Goal: Task Accomplishment & Management: Use online tool/utility

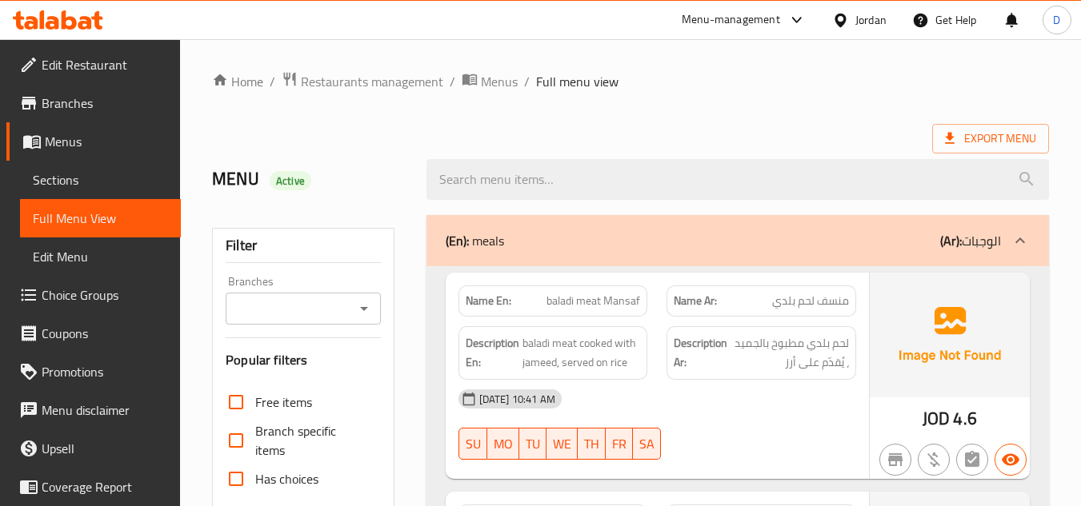
scroll to position [400, 0]
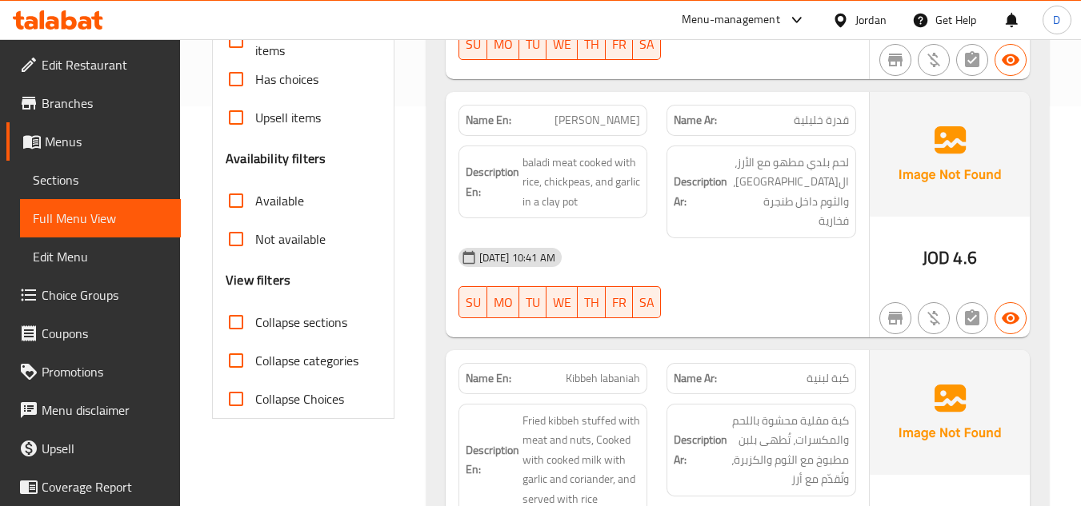
click at [836, 11] on div at bounding box center [843, 20] width 23 height 18
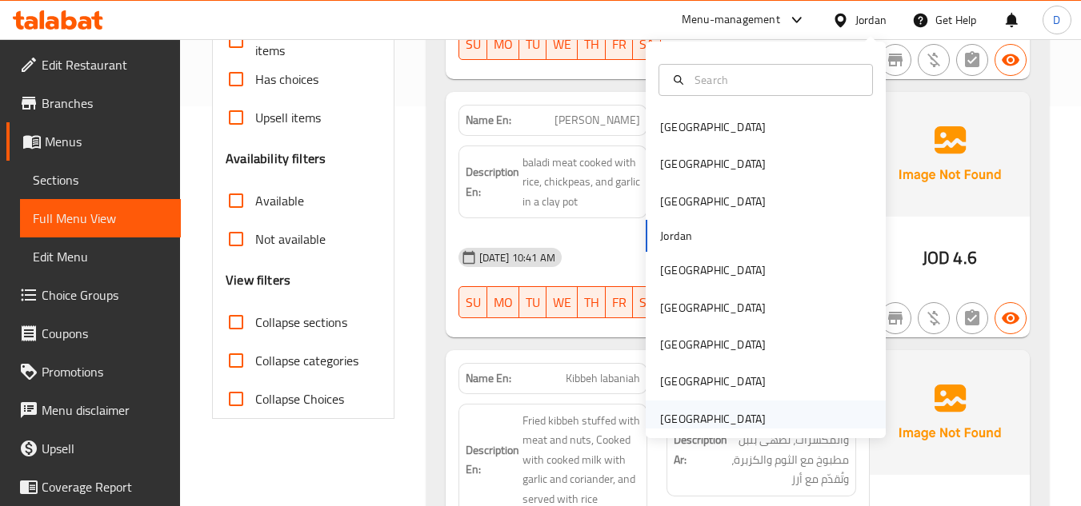
click at [702, 422] on div "[GEOGRAPHIC_DATA]" at bounding box center [713, 419] width 106 height 18
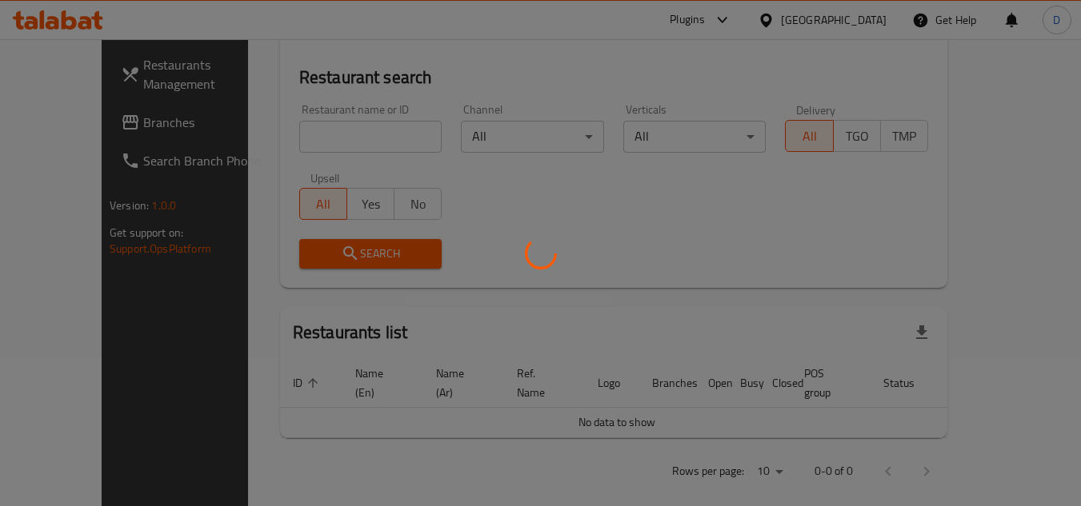
scroll to position [400, 0]
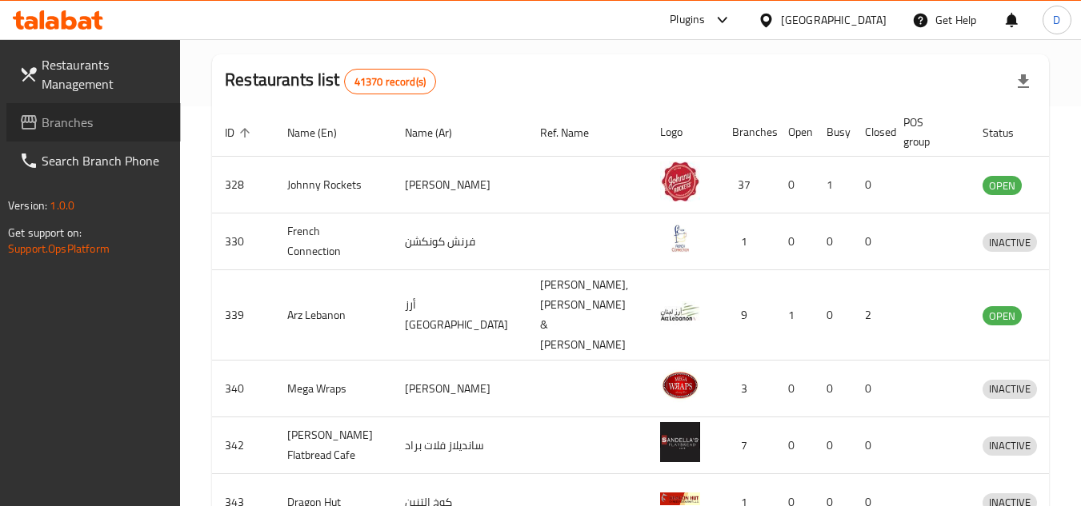
click at [56, 130] on span "Branches" at bounding box center [105, 122] width 126 height 19
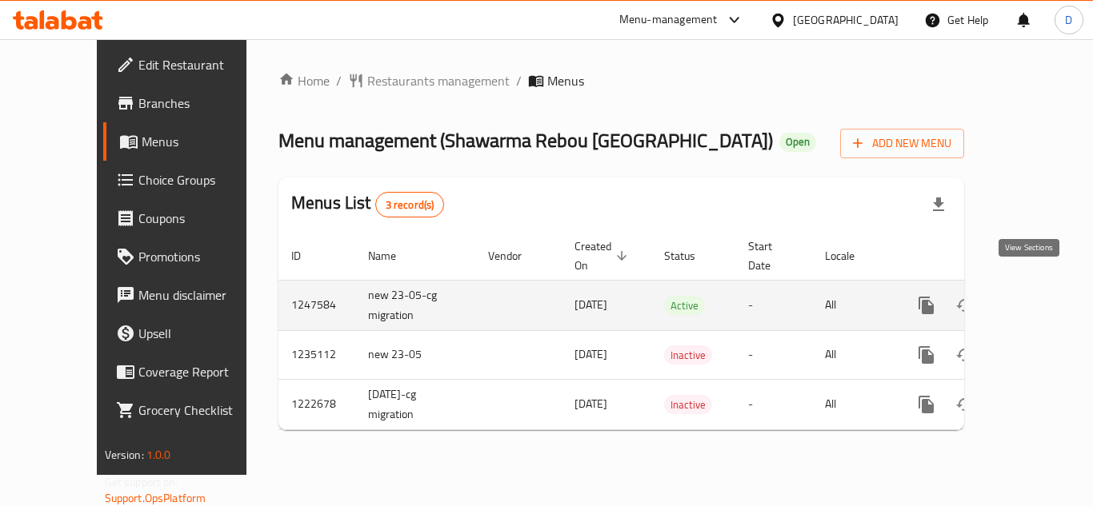
click at [1034, 296] on icon "enhanced table" at bounding box center [1041, 305] width 19 height 19
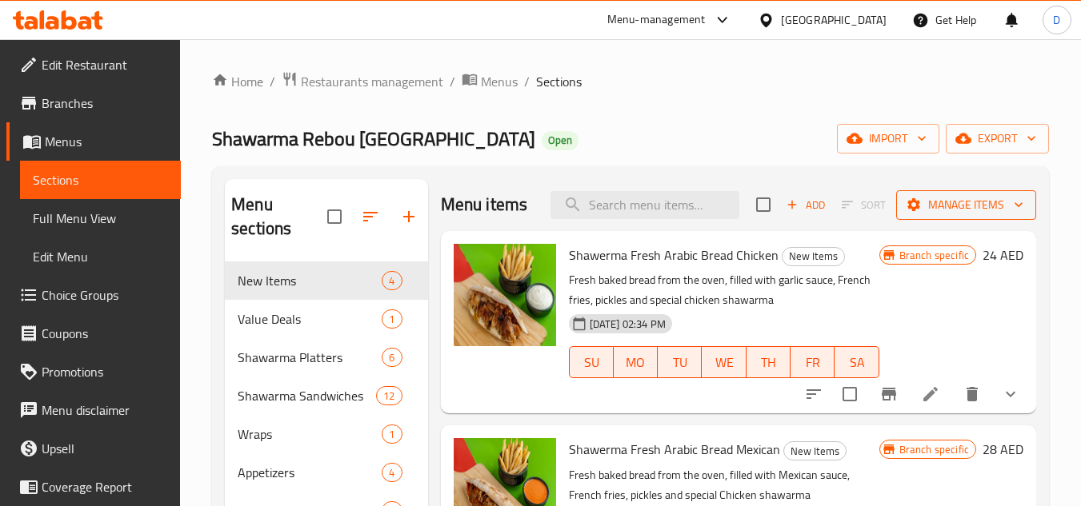
click at [955, 215] on span "Manage items" at bounding box center [966, 205] width 114 height 20
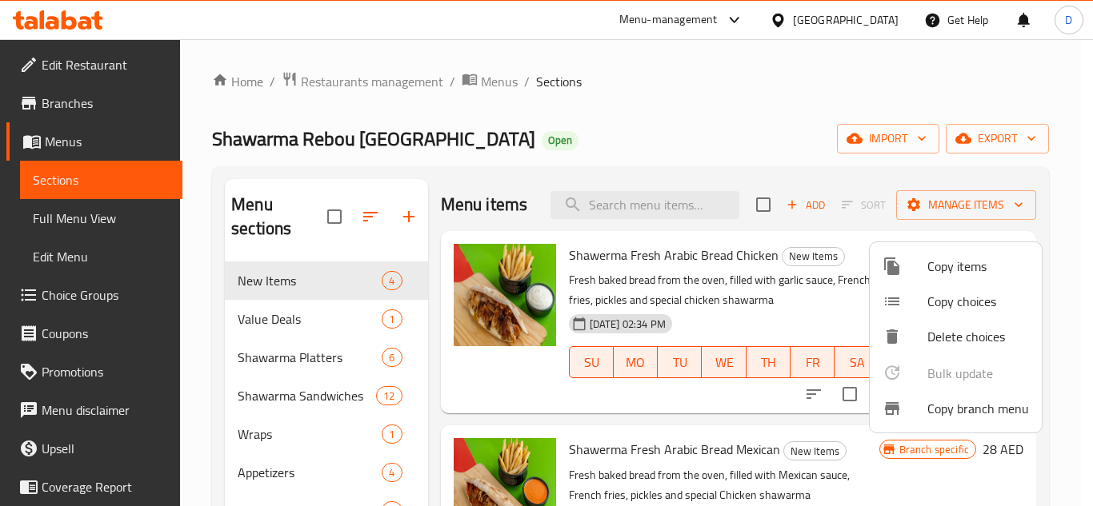
click at [950, 417] on span "Copy branch menu" at bounding box center [978, 408] width 102 height 19
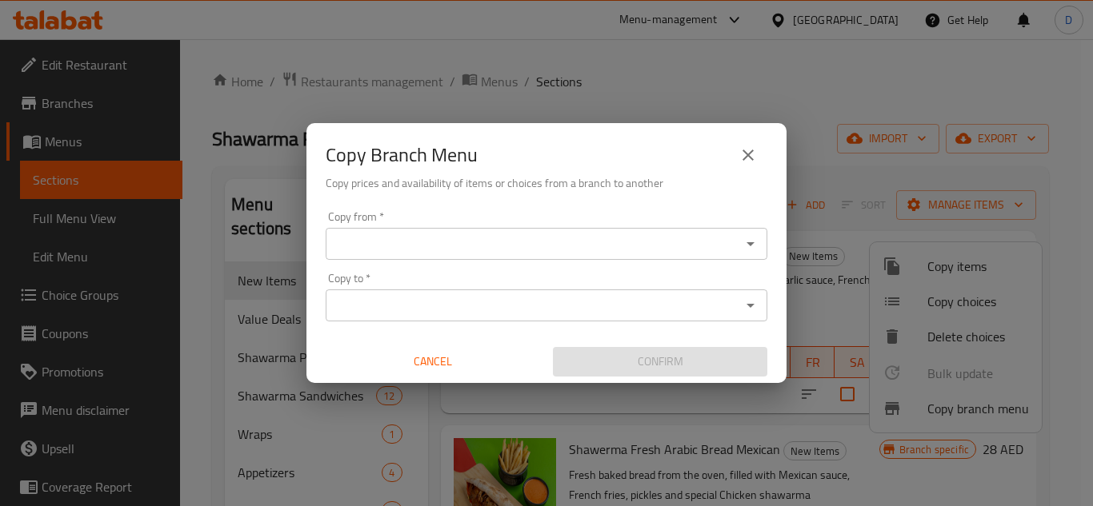
click at [442, 244] on input "Copy from   *" at bounding box center [533, 244] width 406 height 22
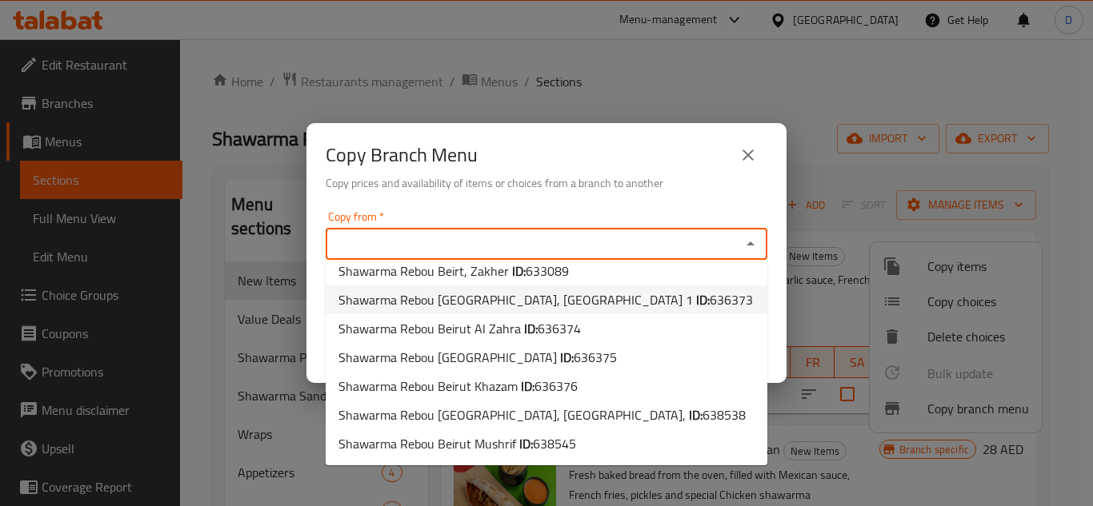
scroll to position [160, 0]
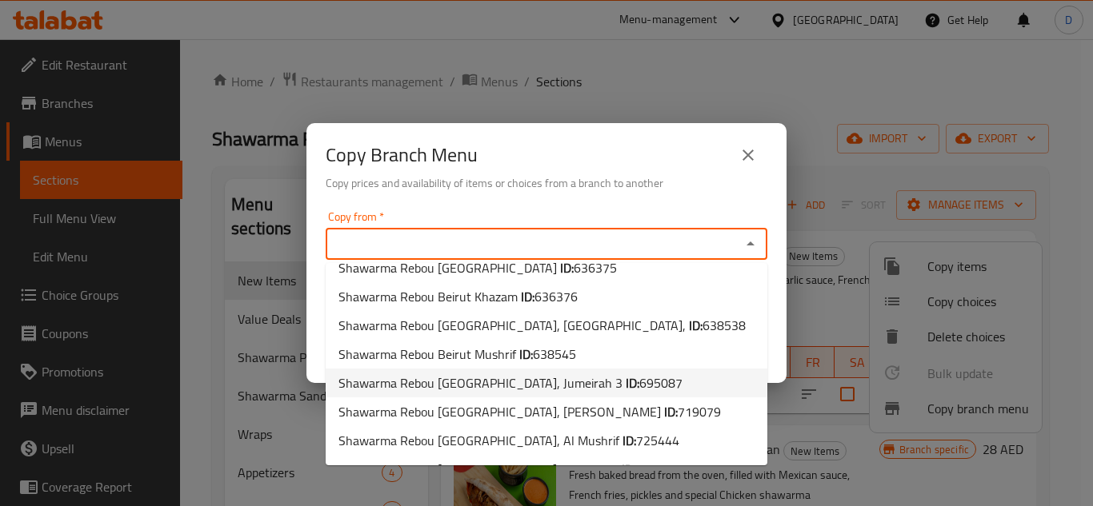
click at [626, 378] on b "ID:" at bounding box center [633, 383] width 14 height 24
type input "Shawarma Rebou Beirut, Jumeirah 3"
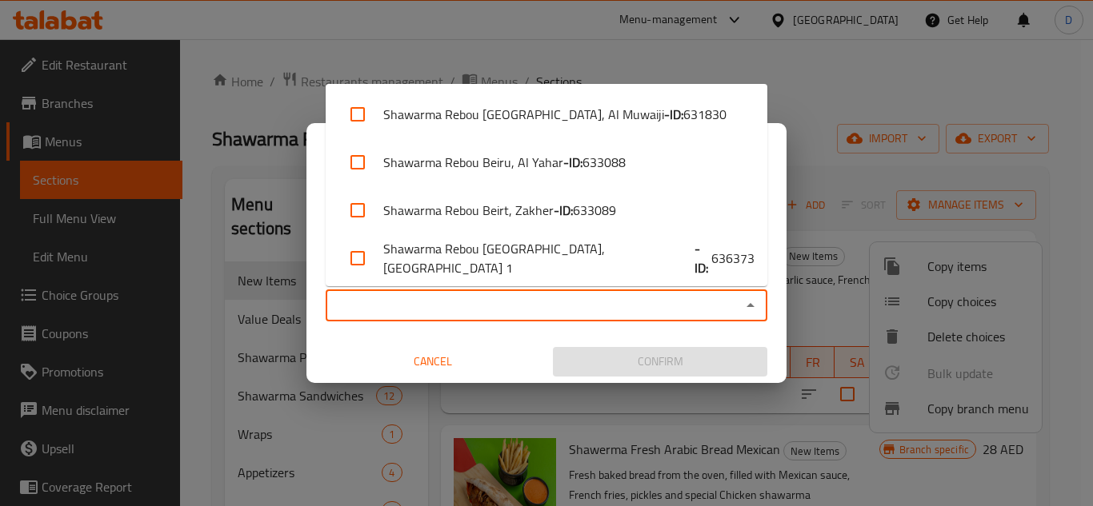
click at [499, 295] on input "Copy to   *" at bounding box center [533, 305] width 406 height 22
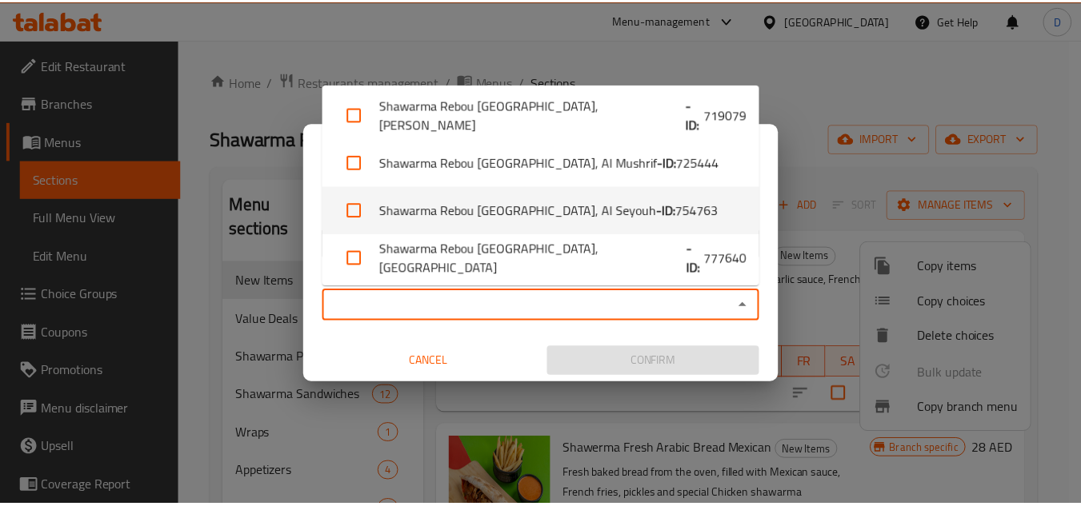
scroll to position [482, 0]
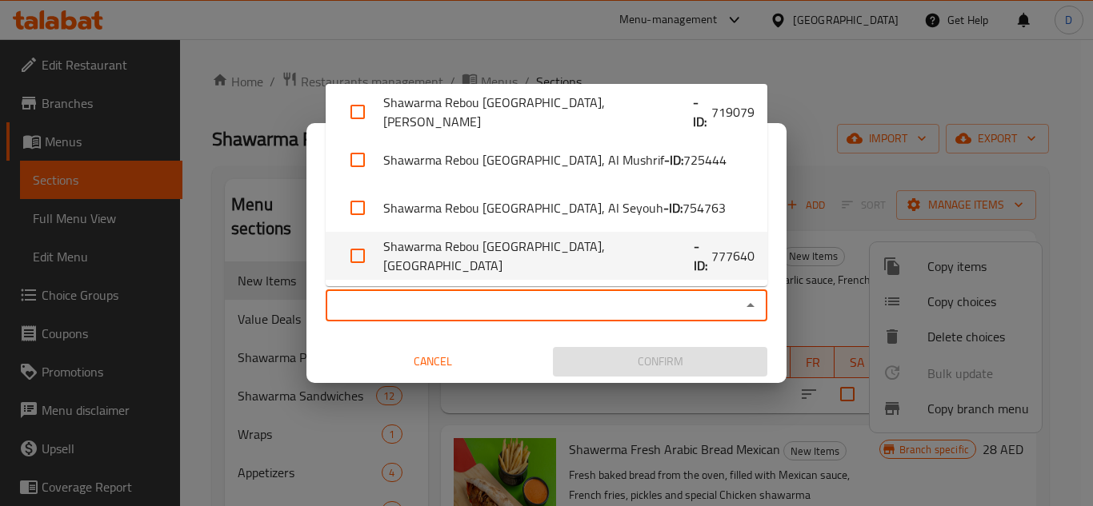
click at [530, 248] on li "Shawarma Rebou Beirut, Al Falah City - ID: 777640" at bounding box center [547, 256] width 442 height 48
checkbox input "true"
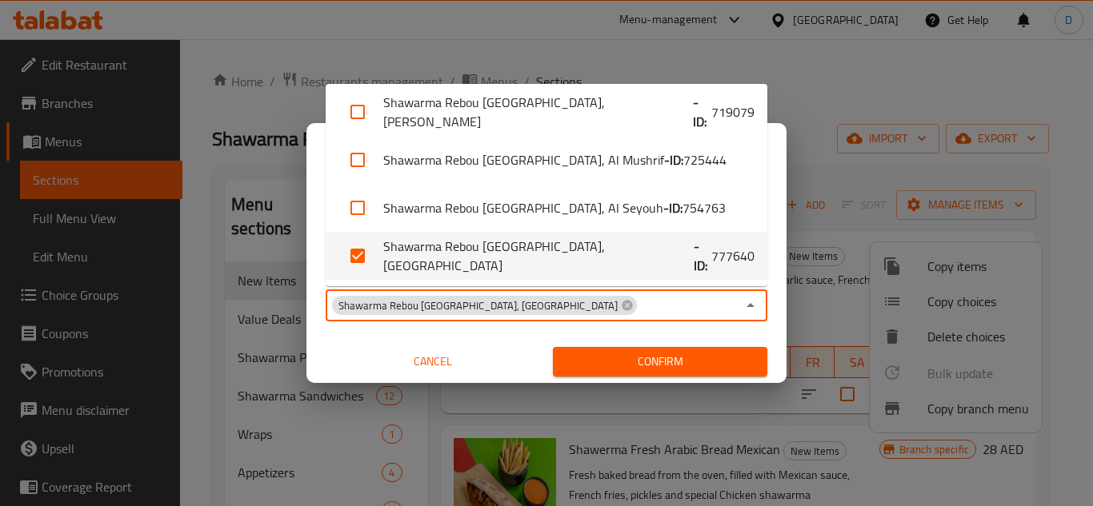
click at [655, 365] on span "Confirm" at bounding box center [660, 362] width 189 height 20
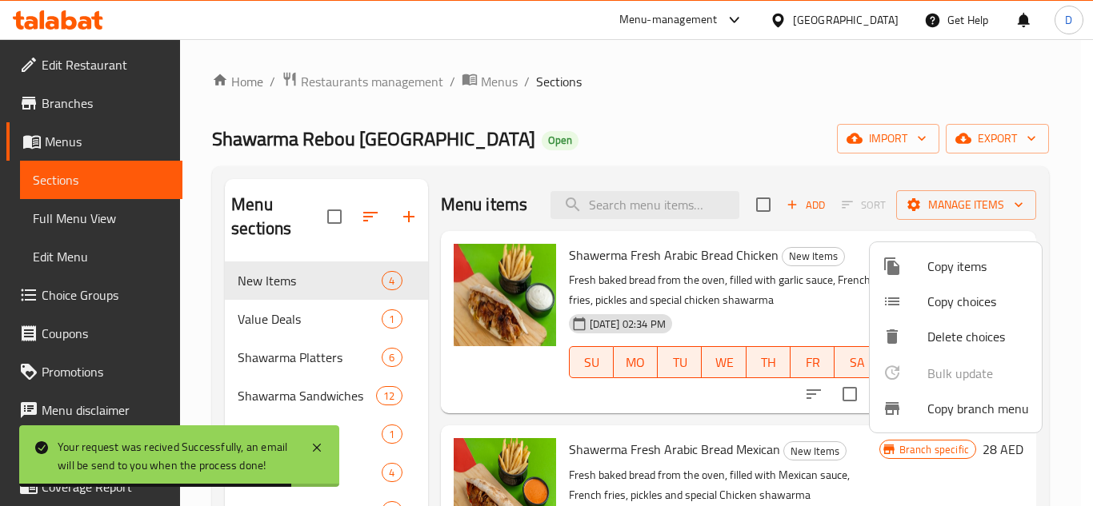
click at [82, 101] on div at bounding box center [546, 253] width 1093 height 506
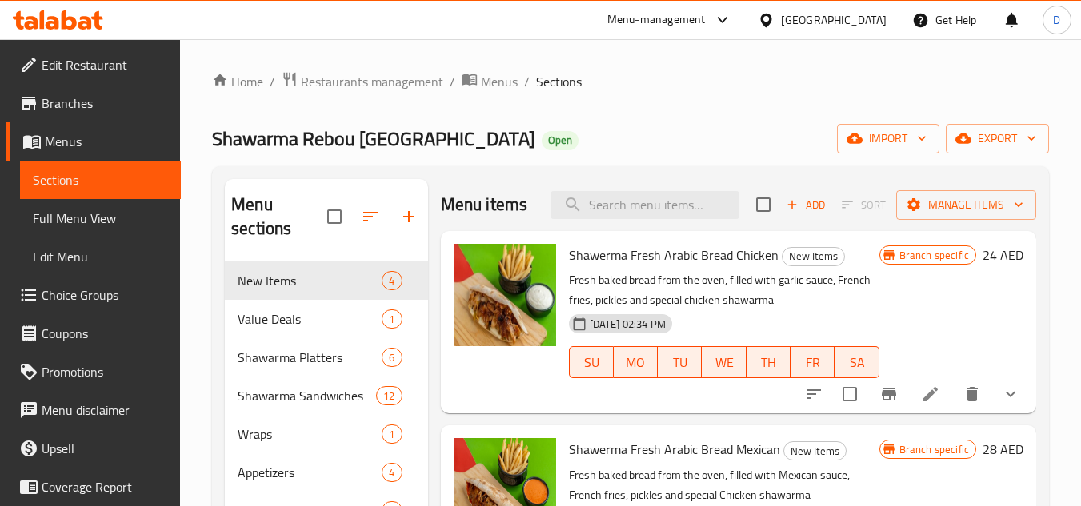
click at [81, 104] on span "Branches" at bounding box center [105, 103] width 126 height 19
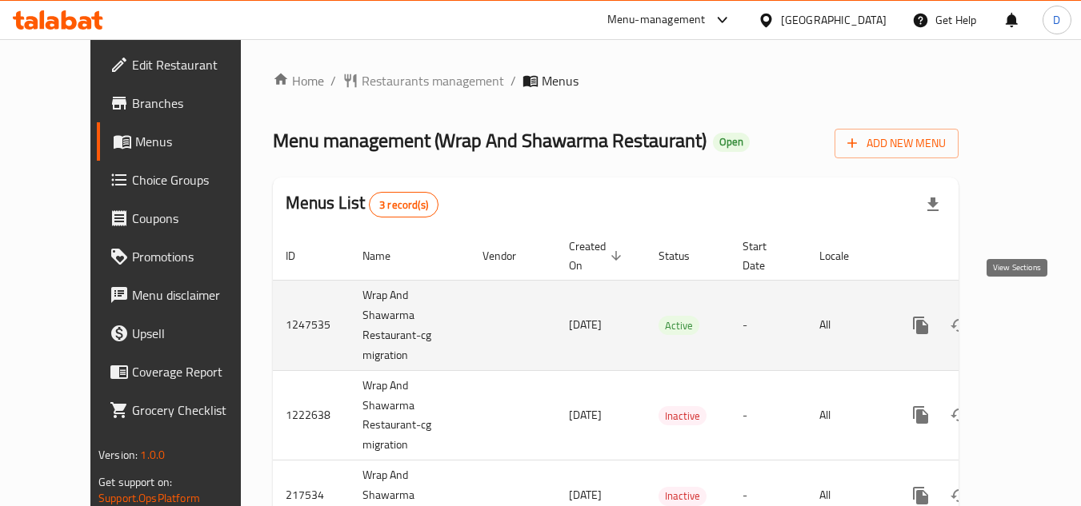
click at [1026, 316] on icon "enhanced table" at bounding box center [1035, 325] width 19 height 19
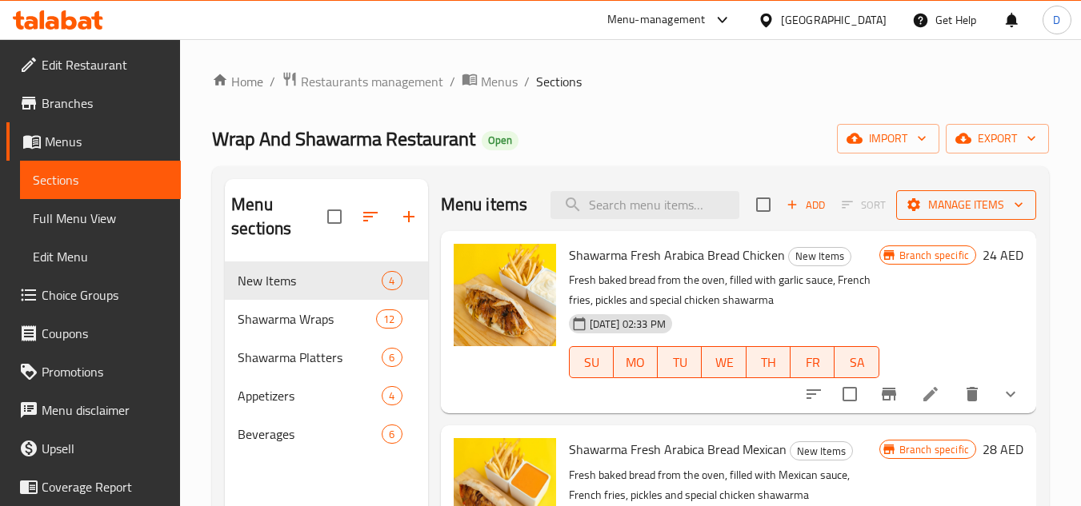
click at [966, 215] on span "Manage items" at bounding box center [966, 205] width 114 height 20
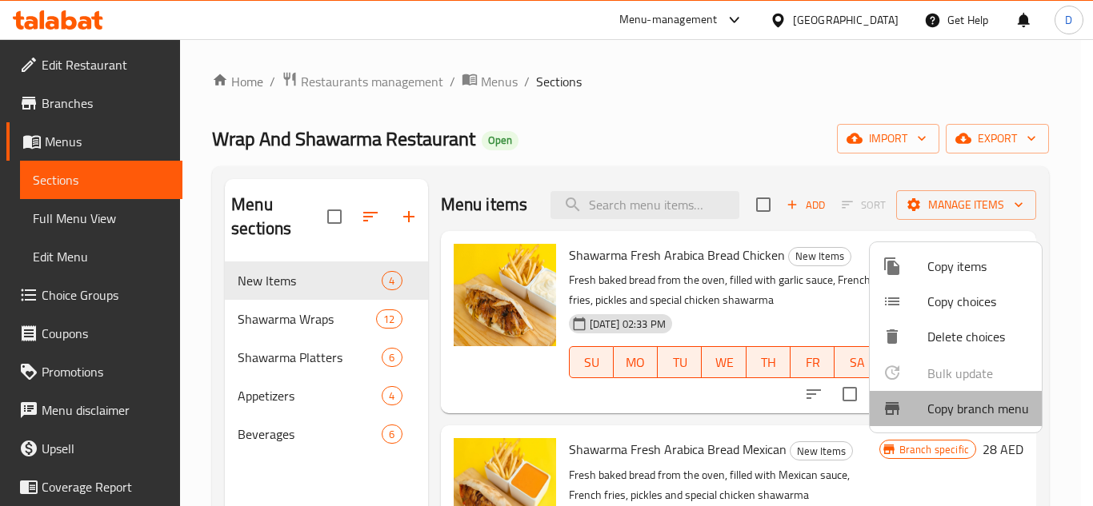
click at [958, 409] on span "Copy branch menu" at bounding box center [978, 408] width 102 height 19
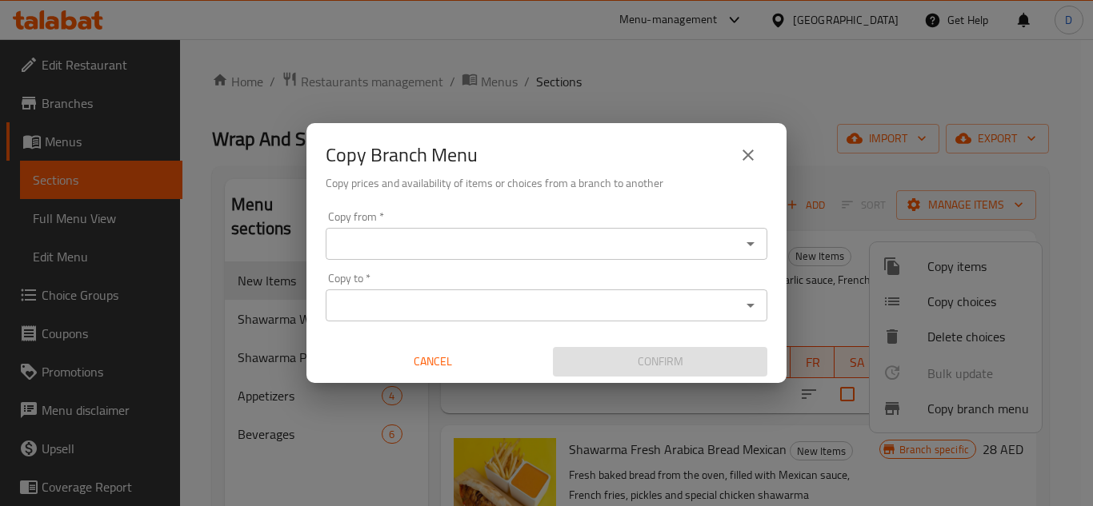
click at [484, 250] on input "Copy from   *" at bounding box center [533, 244] width 406 height 22
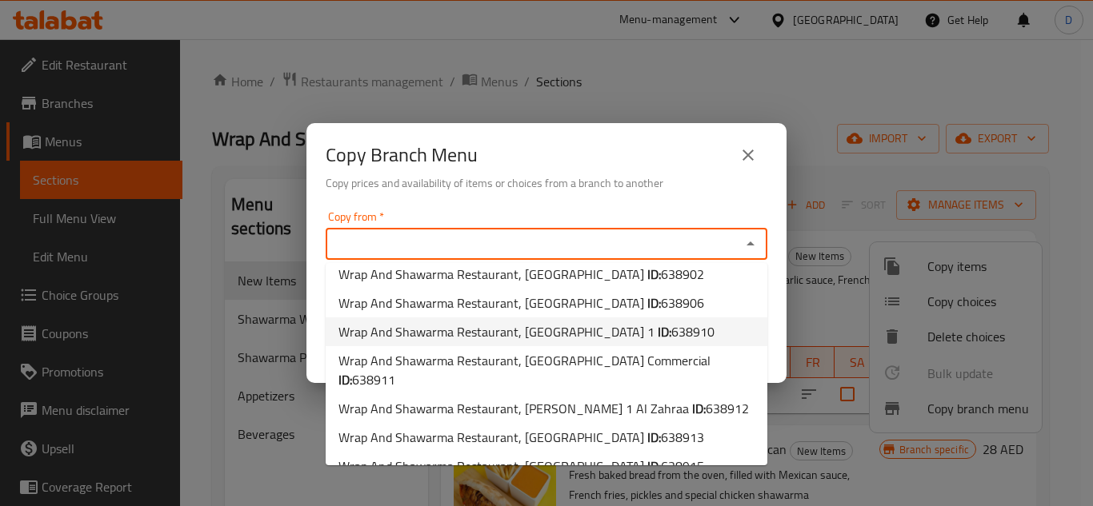
scroll to position [214, 0]
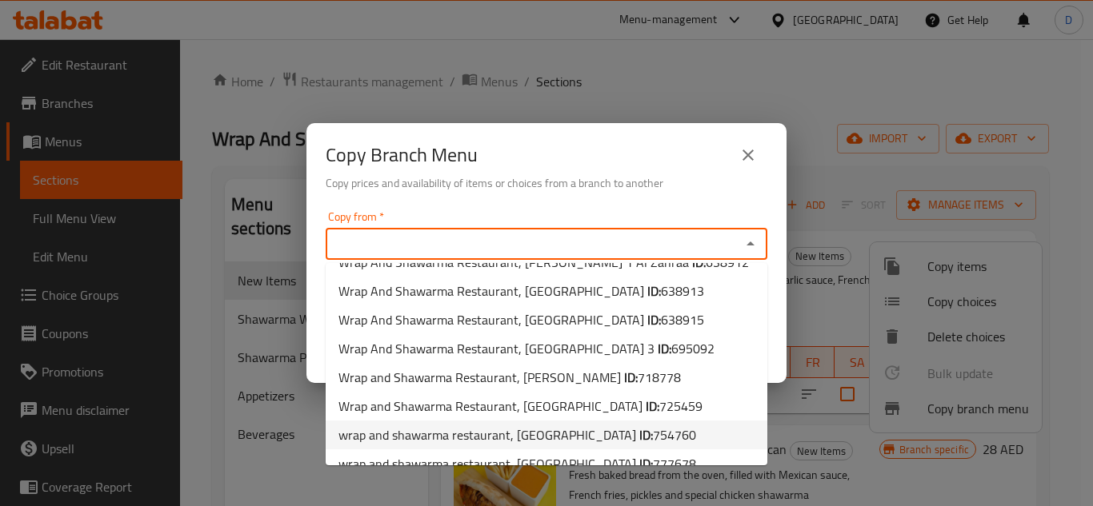
click at [546, 426] on span "wrap and shawarma restaurant, Al Seyouh ID: 754760" at bounding box center [517, 435] width 358 height 19
type input "wrap and shawarma restaurant, Al Seyouh"
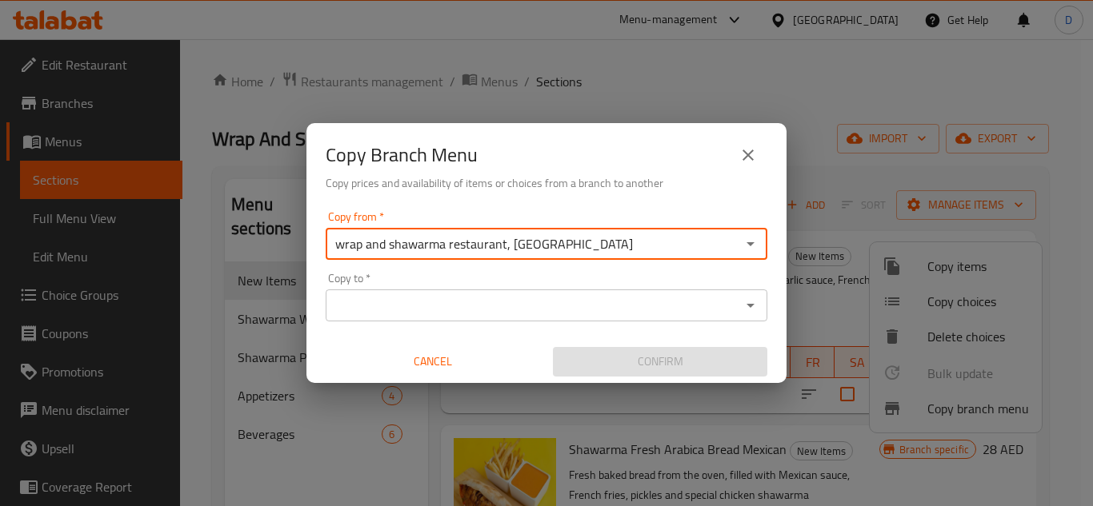
click at [576, 306] on input "Copy to   *" at bounding box center [533, 305] width 406 height 22
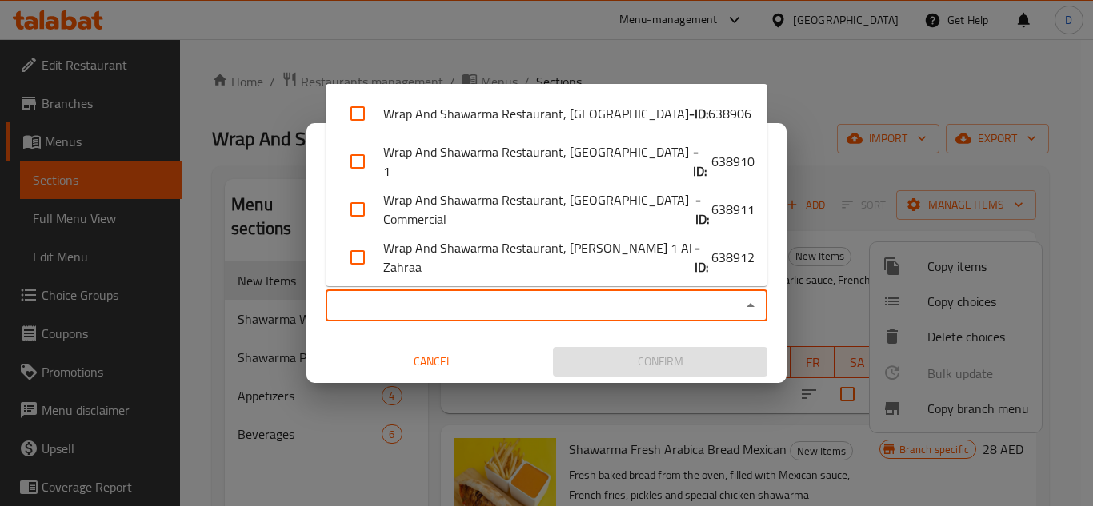
scroll to position [482, 0]
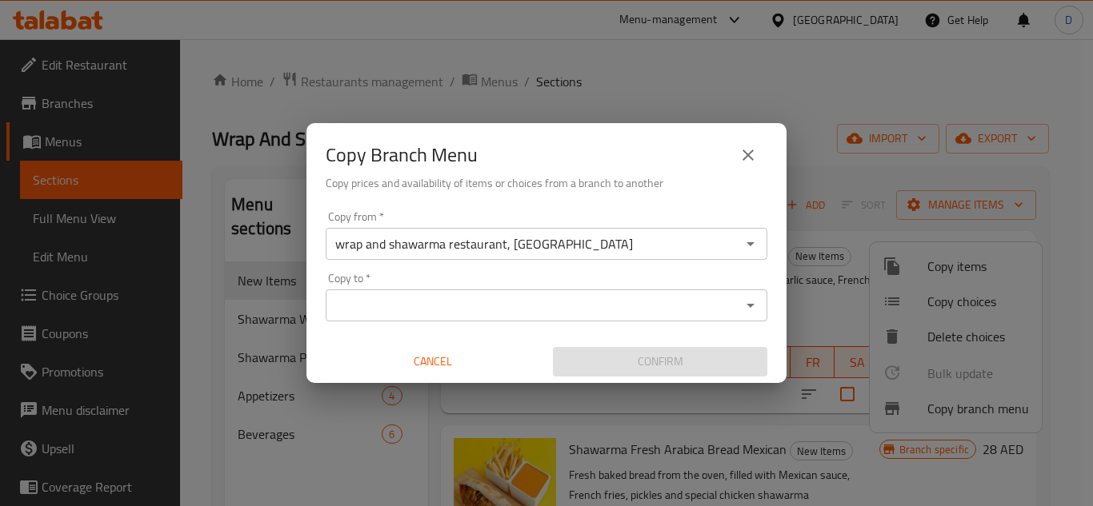
click at [540, 296] on input "Copy to   *" at bounding box center [533, 305] width 406 height 22
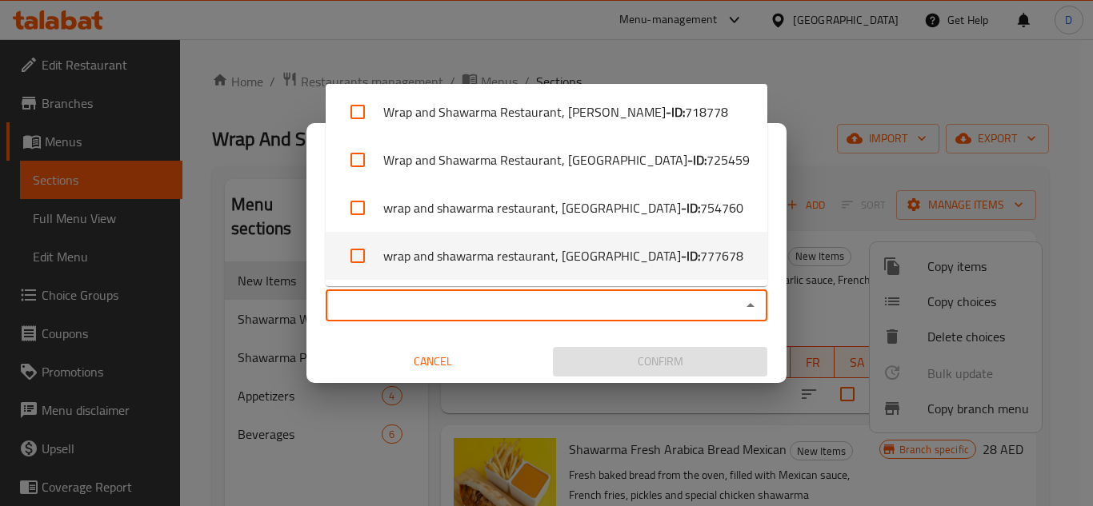
click at [700, 258] on span "777678" at bounding box center [721, 255] width 43 height 19
checkbox input "true"
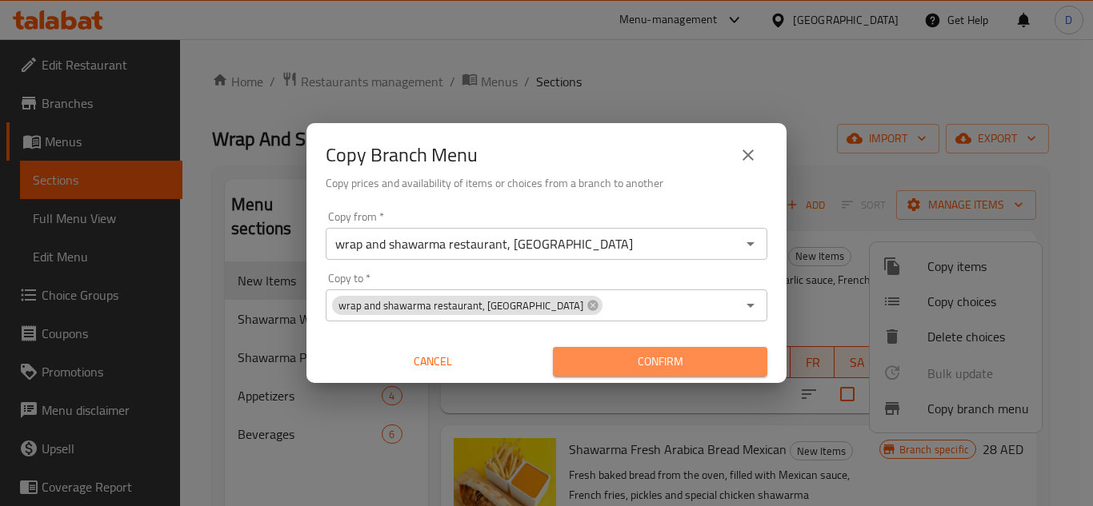
click at [670, 368] on span "Confirm" at bounding box center [660, 362] width 189 height 20
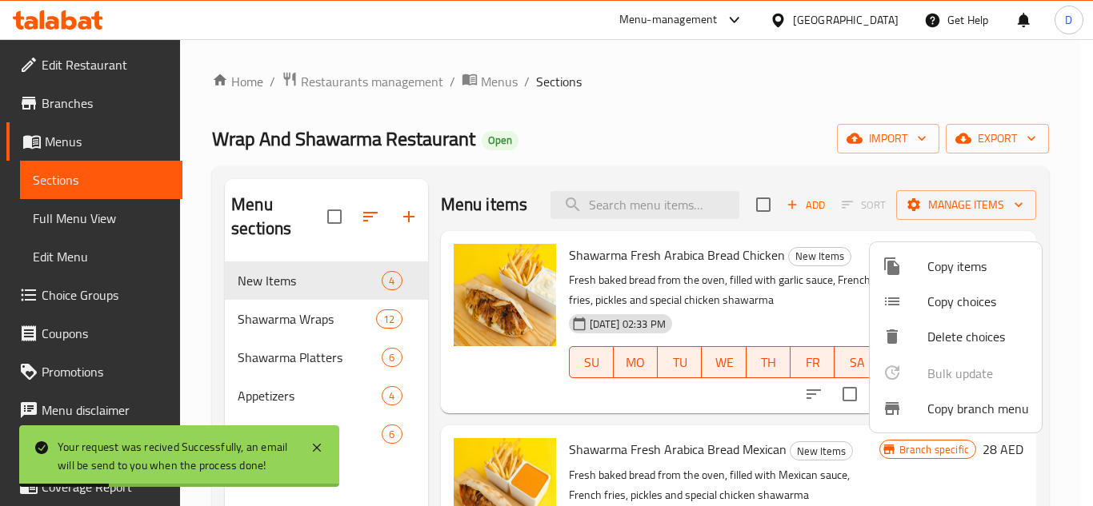
click at [78, 110] on div at bounding box center [546, 253] width 1093 height 506
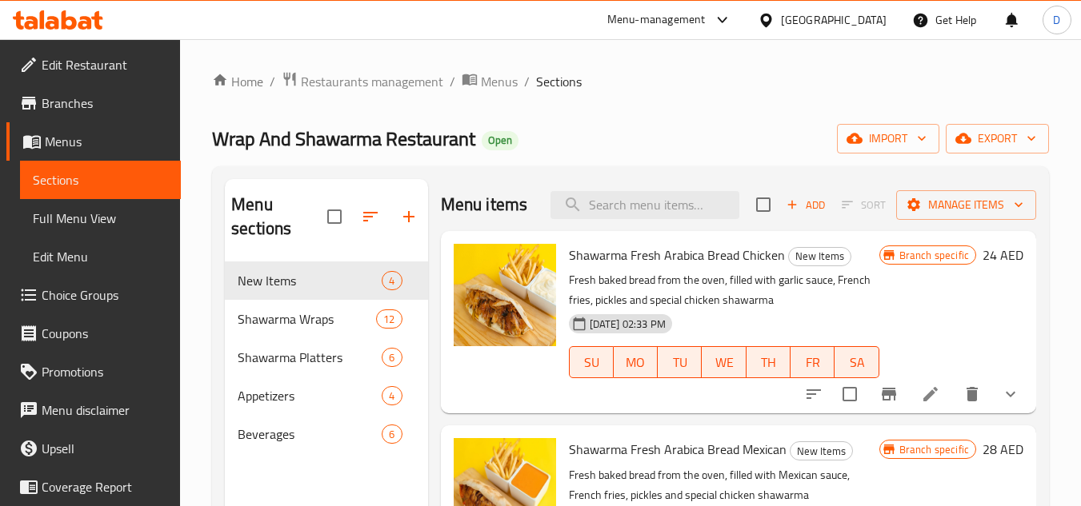
click at [66, 111] on span "Branches" at bounding box center [105, 103] width 126 height 19
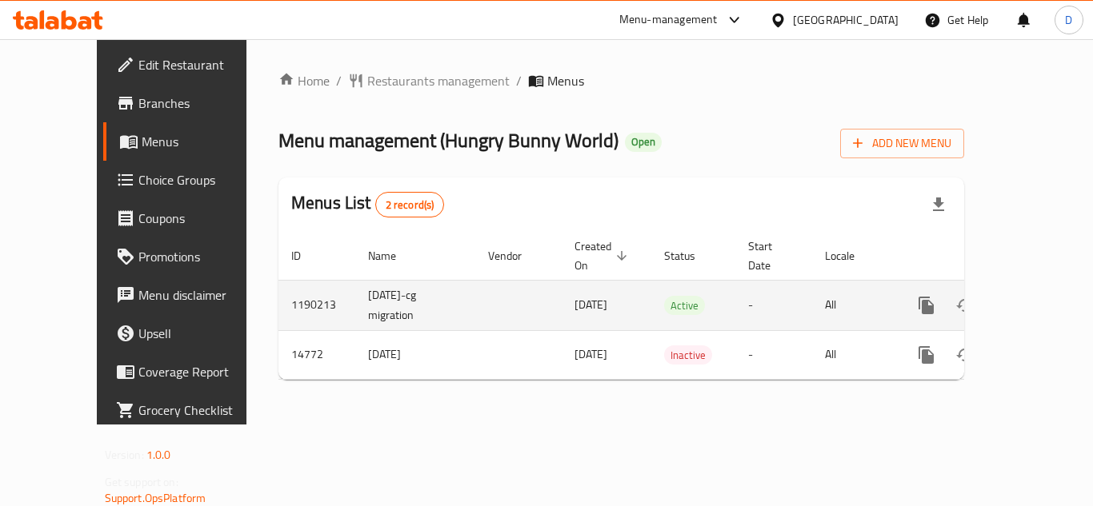
click at [1035, 298] on icon "enhanced table" at bounding box center [1041, 305] width 14 height 14
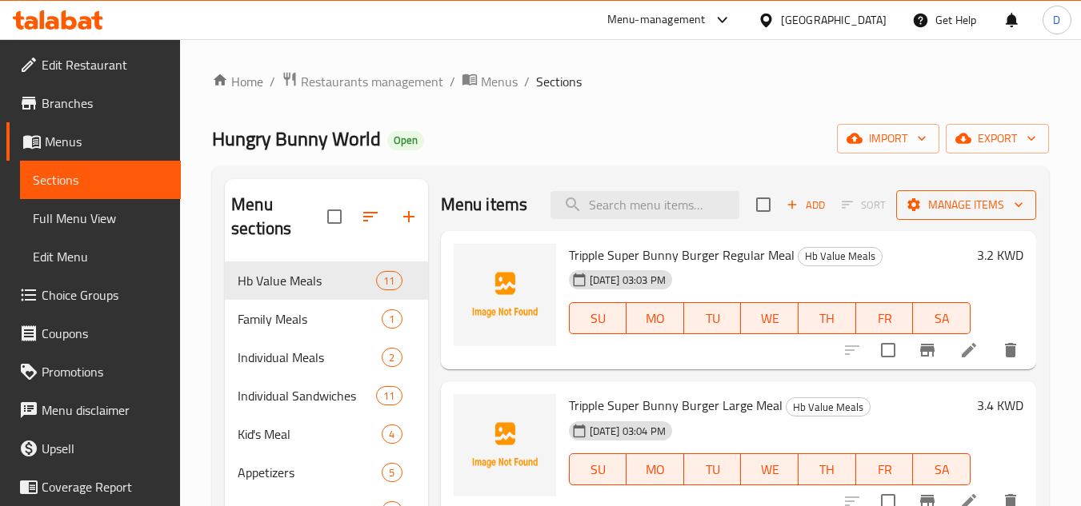
click at [932, 215] on span "Manage items" at bounding box center [966, 205] width 114 height 20
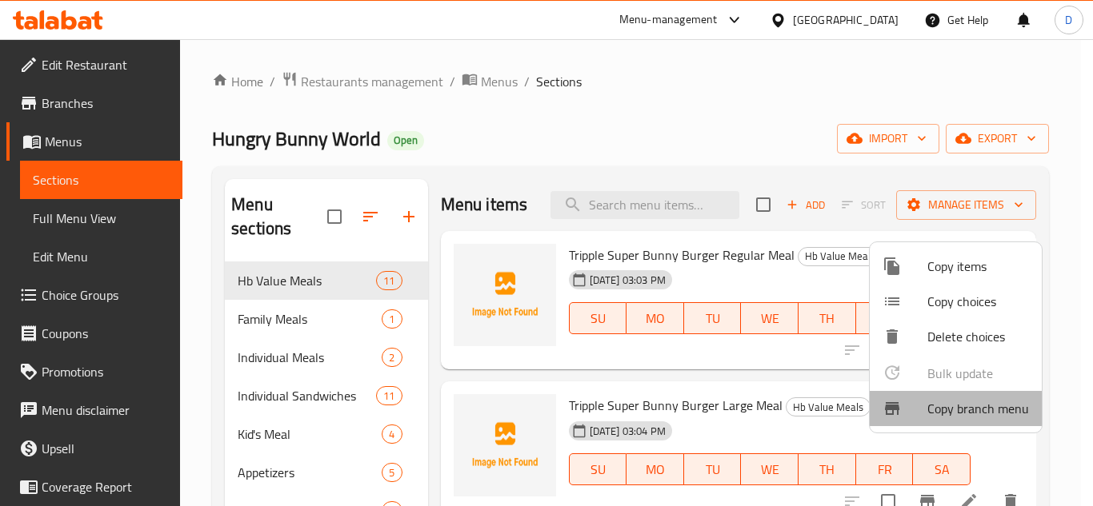
click at [964, 412] on span "Copy branch menu" at bounding box center [978, 408] width 102 height 19
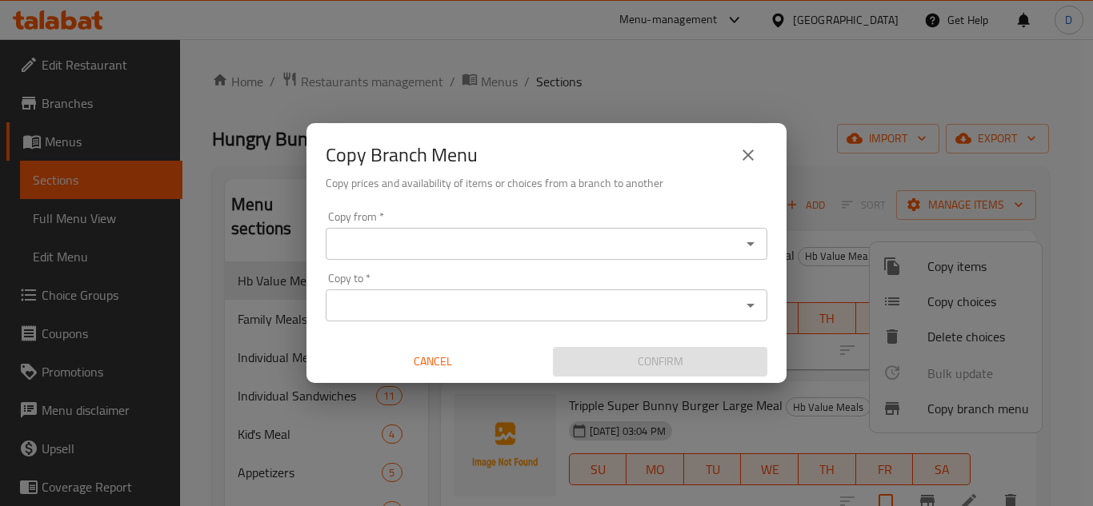
click at [476, 246] on input "Copy from   *" at bounding box center [533, 244] width 406 height 22
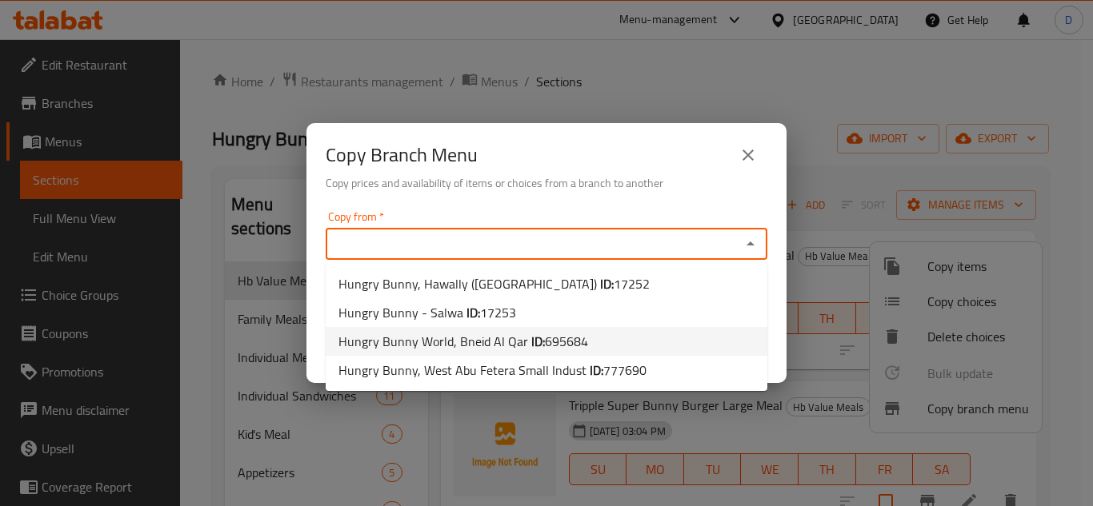
click at [514, 342] on span "Hungry Bunny World, Bneid Al Qar ID: 695684" at bounding box center [463, 341] width 250 height 19
type input "Hungry Bunny World, Bneid Al Qar"
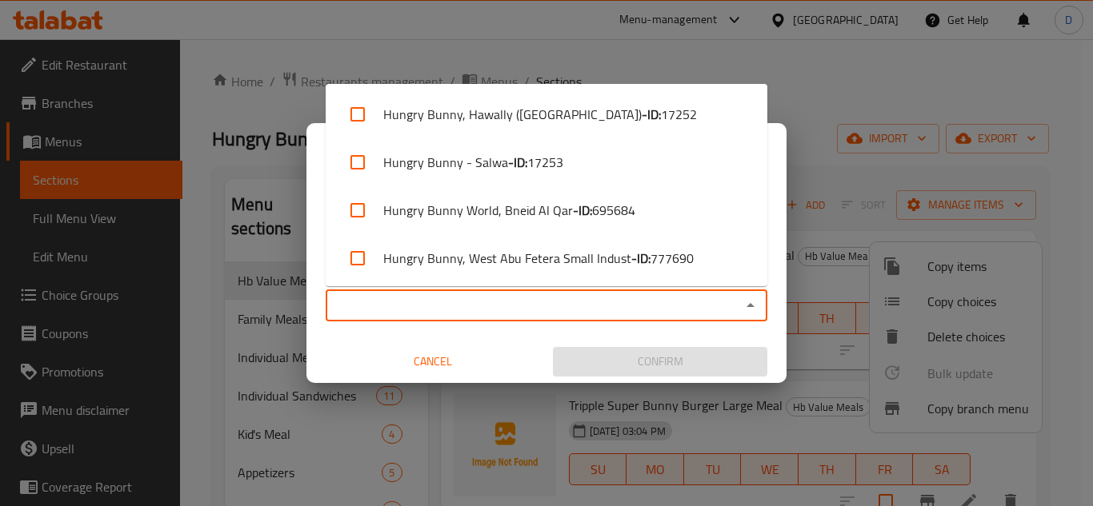
click at [542, 294] on input "Copy to   *" at bounding box center [533, 305] width 406 height 22
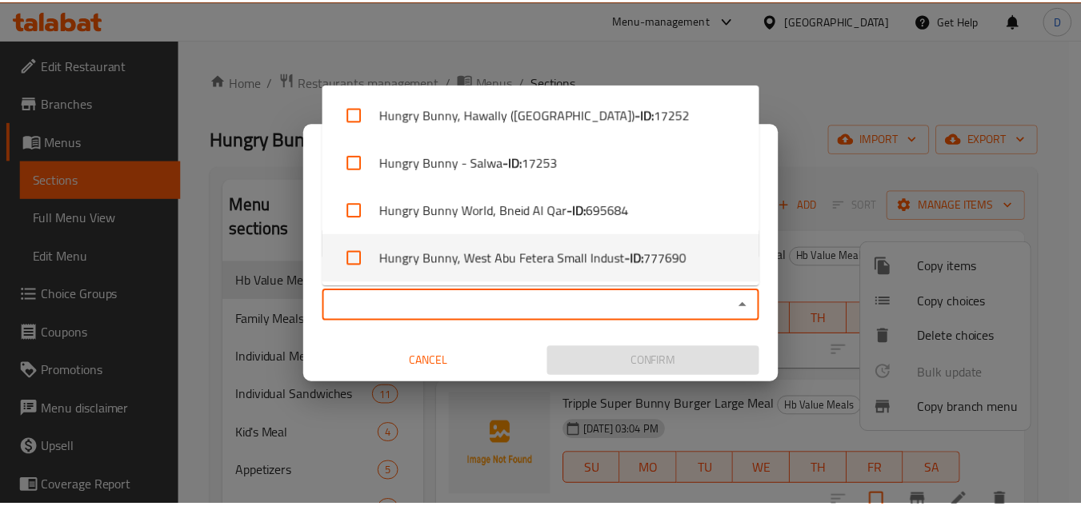
scroll to position [2, 0]
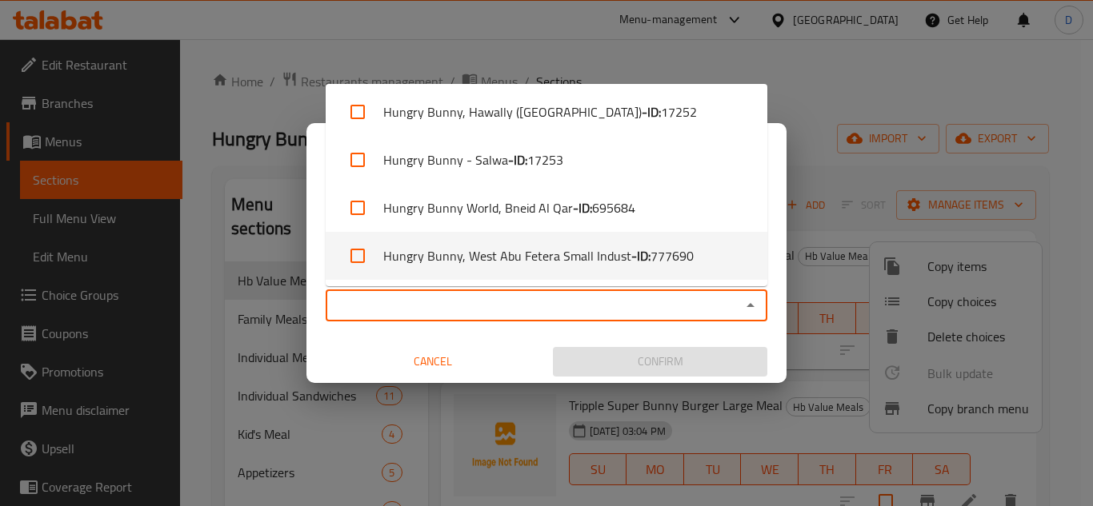
click at [618, 250] on li "Hungry Bunny, West Abu Fetera Small Indust - ID: 777690" at bounding box center [547, 256] width 442 height 48
checkbox input "true"
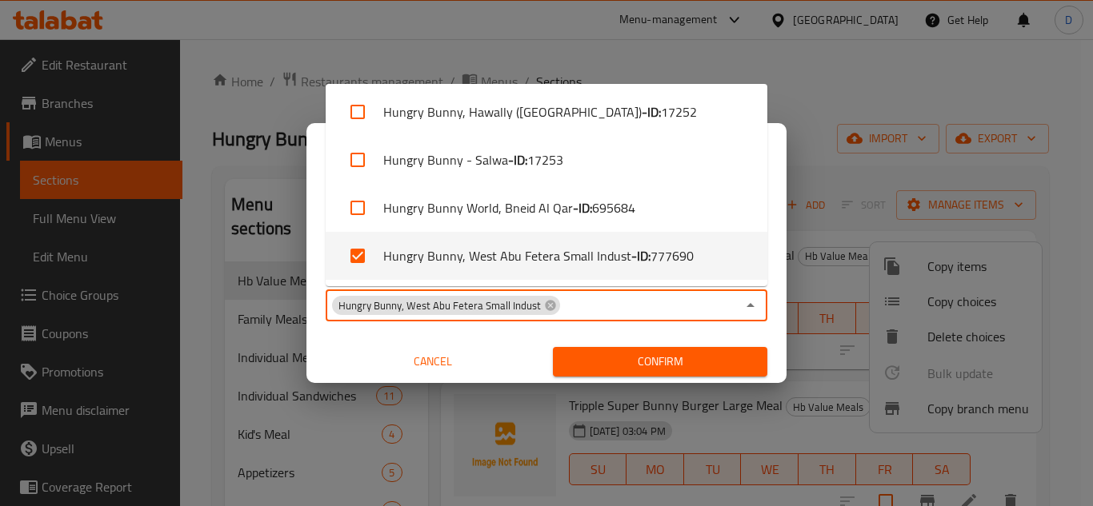
click at [656, 359] on span "Confirm" at bounding box center [660, 362] width 189 height 20
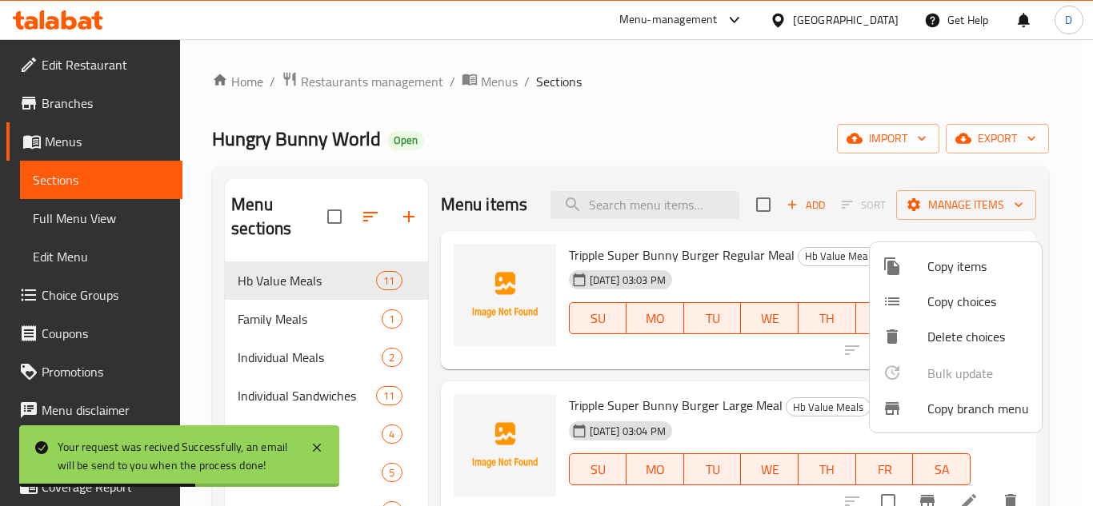
click at [49, 102] on div at bounding box center [546, 253] width 1093 height 506
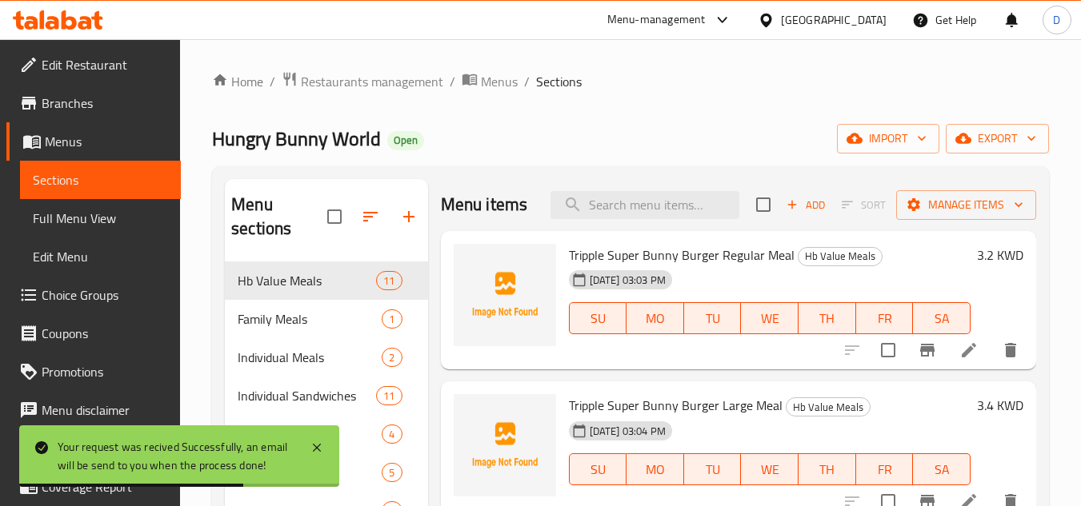
click at [86, 106] on span "Branches" at bounding box center [105, 103] width 126 height 19
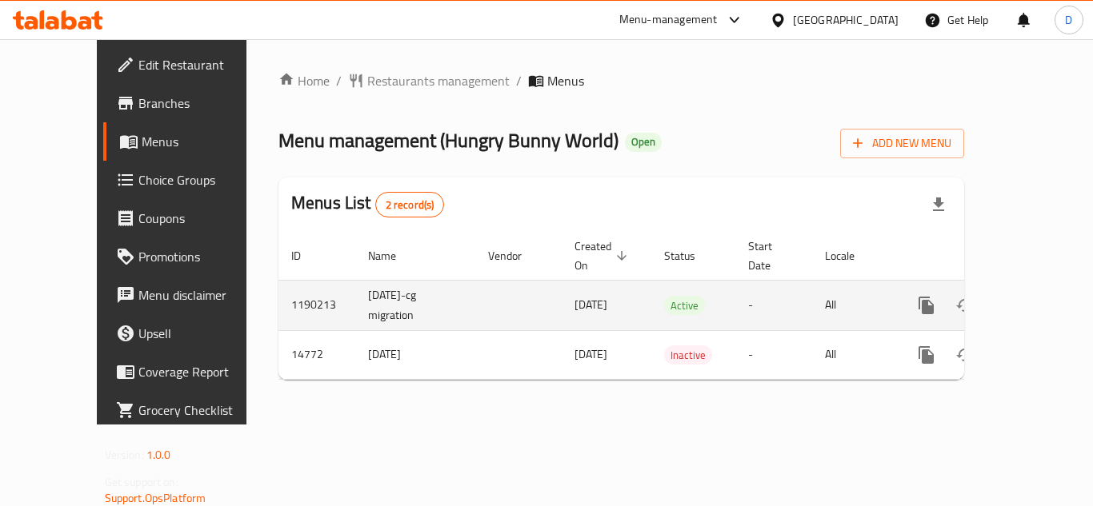
click at [1033, 296] on icon "enhanced table" at bounding box center [1041, 305] width 19 height 19
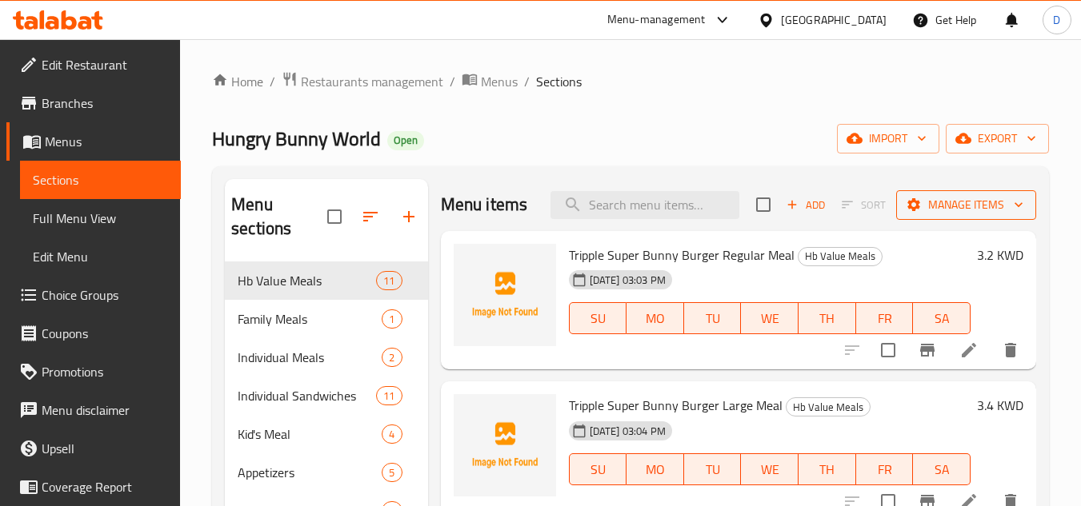
click at [985, 214] on span "Manage items" at bounding box center [966, 205] width 114 height 20
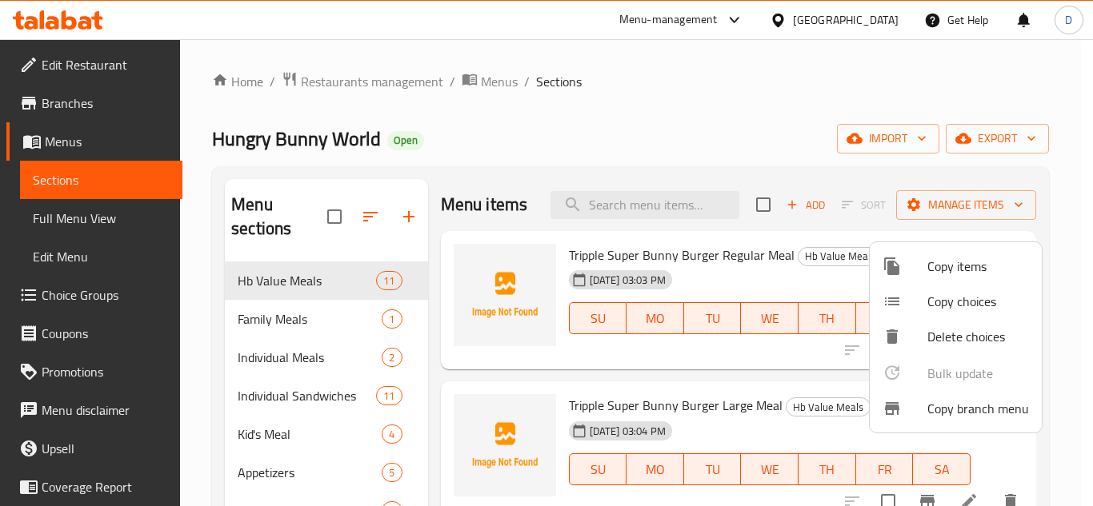
click at [973, 410] on span "Copy branch menu" at bounding box center [978, 408] width 102 height 19
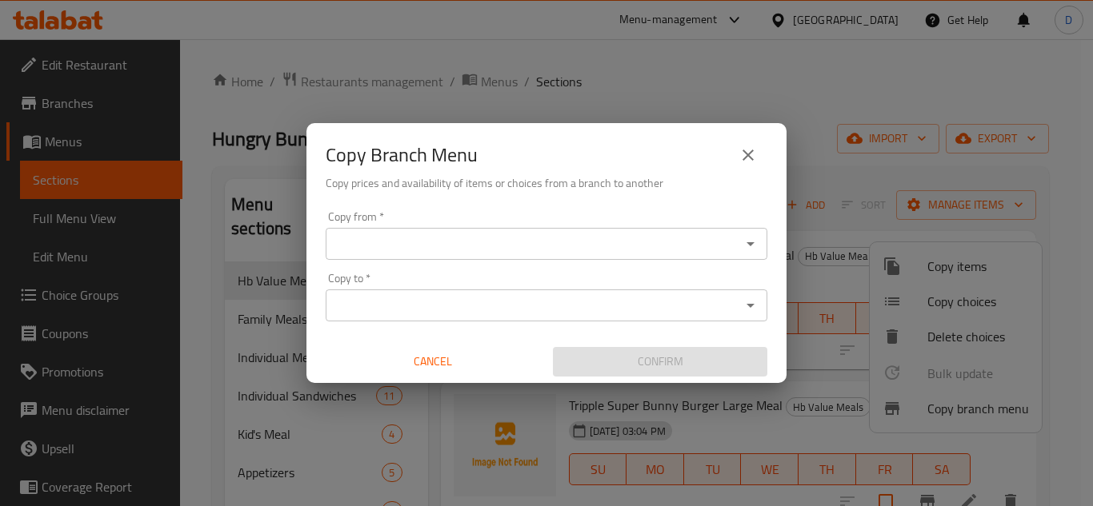
click at [390, 238] on input "Copy from   *" at bounding box center [533, 244] width 406 height 22
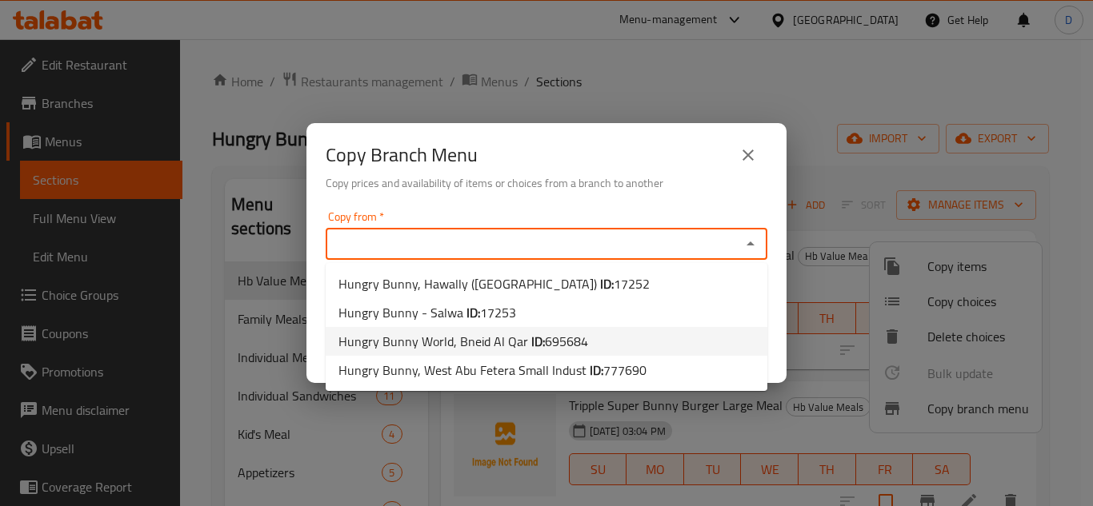
click at [517, 336] on span "Hungry Bunny World, Bneid Al Qar ID: 695684" at bounding box center [463, 341] width 250 height 19
type input "Hungry Bunny World, Bneid Al Qar"
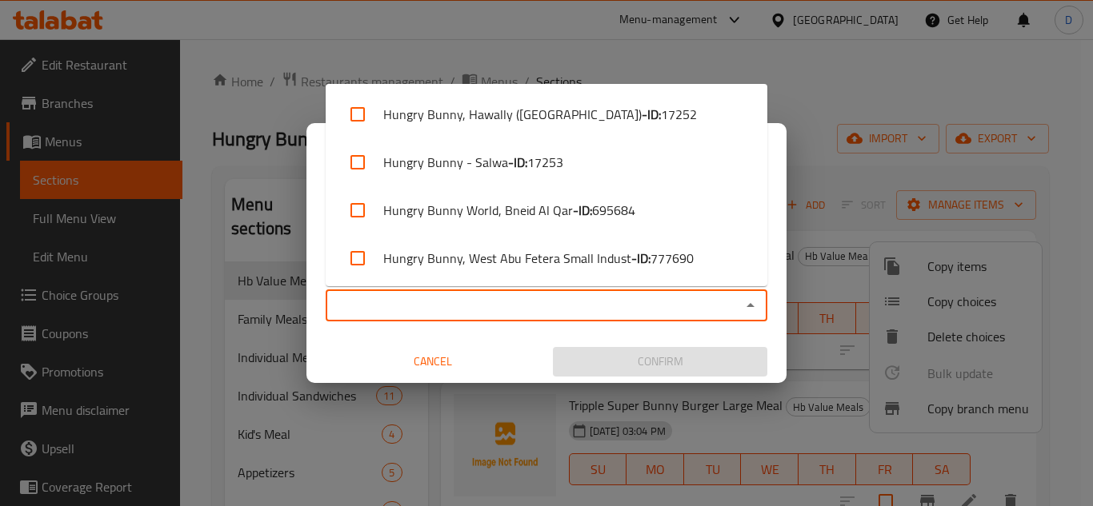
click at [451, 307] on input "Copy to   *" at bounding box center [533, 305] width 406 height 22
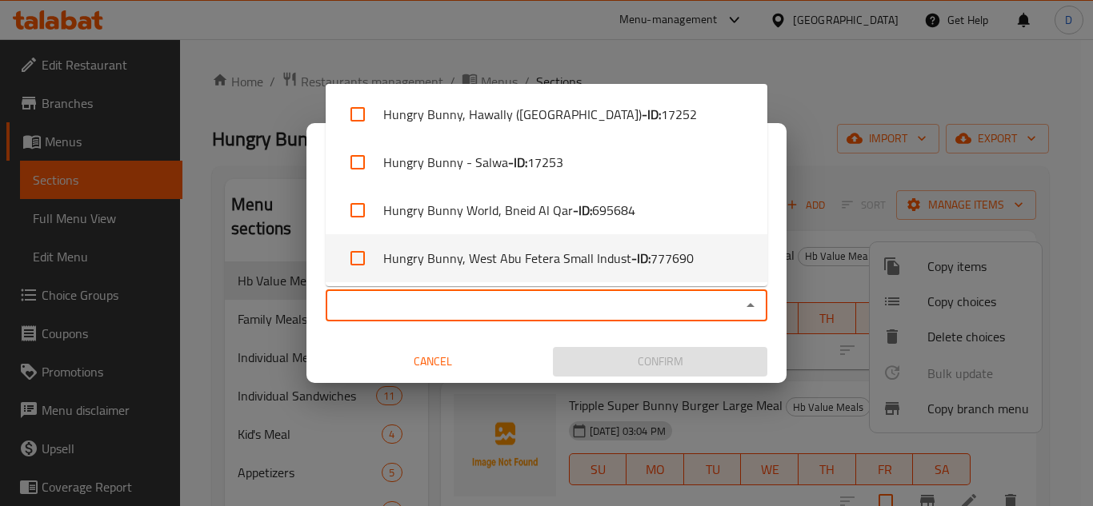
click at [538, 266] on li "Hungry Bunny, West Abu Fetera Small Indust - ID: 777690" at bounding box center [547, 258] width 442 height 48
checkbox input "true"
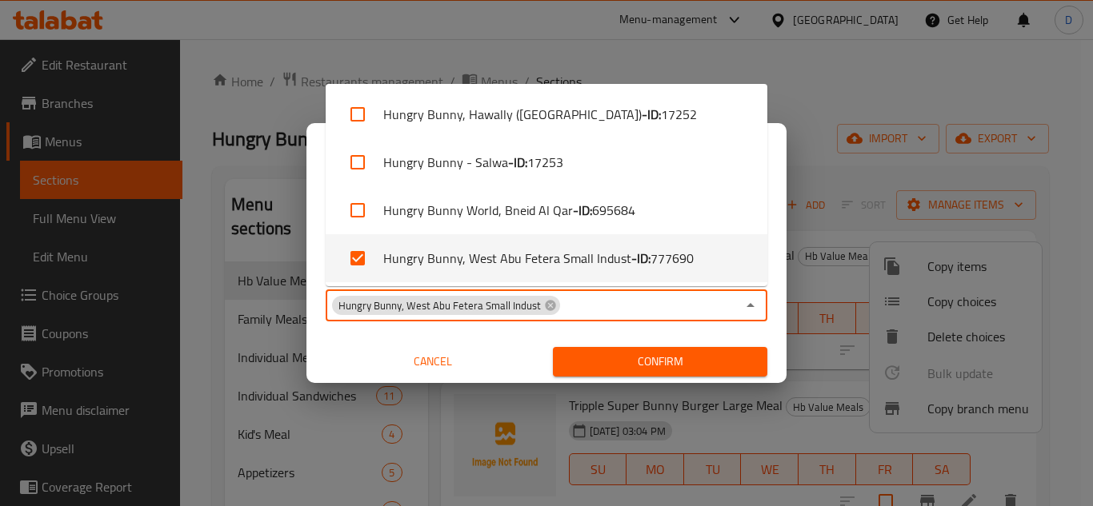
click at [674, 357] on span "Confirm" at bounding box center [660, 362] width 189 height 20
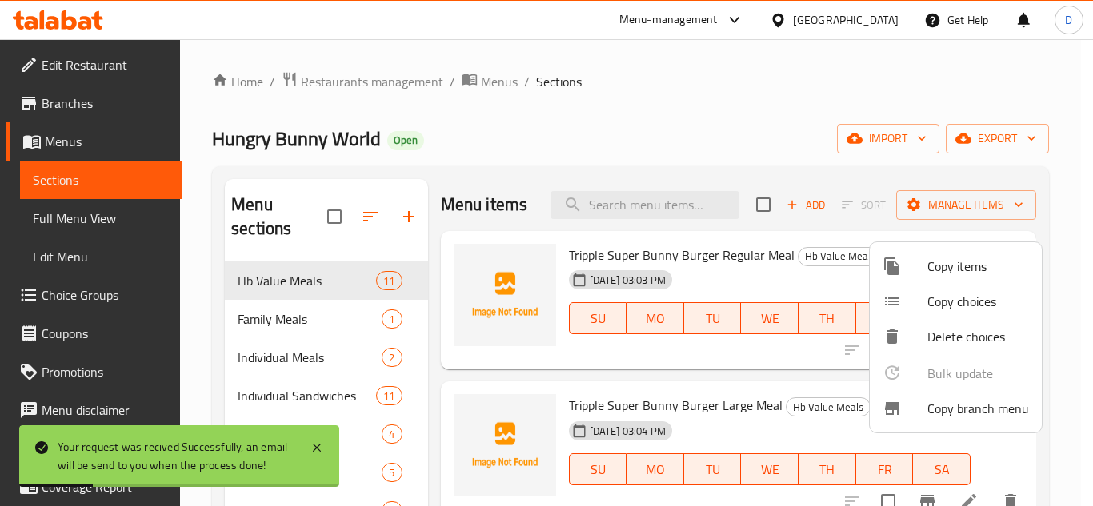
click at [75, 101] on div at bounding box center [546, 253] width 1093 height 506
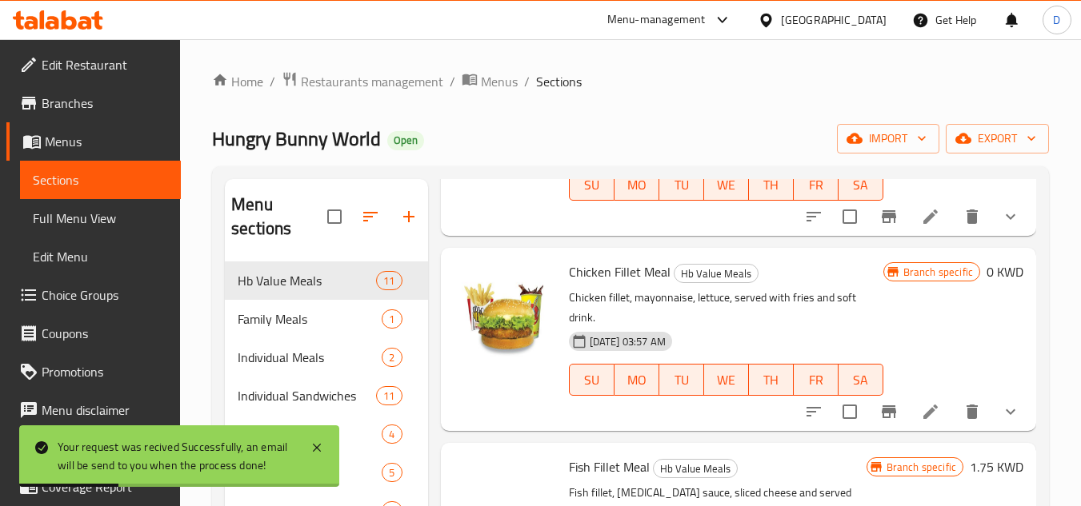
scroll to position [480, 0]
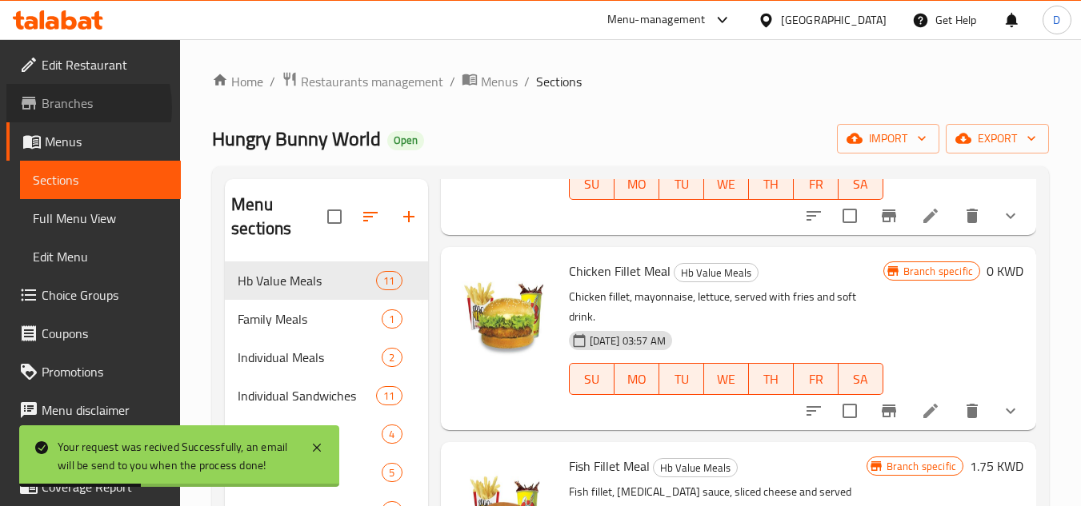
click at [58, 107] on span "Branches" at bounding box center [105, 103] width 126 height 19
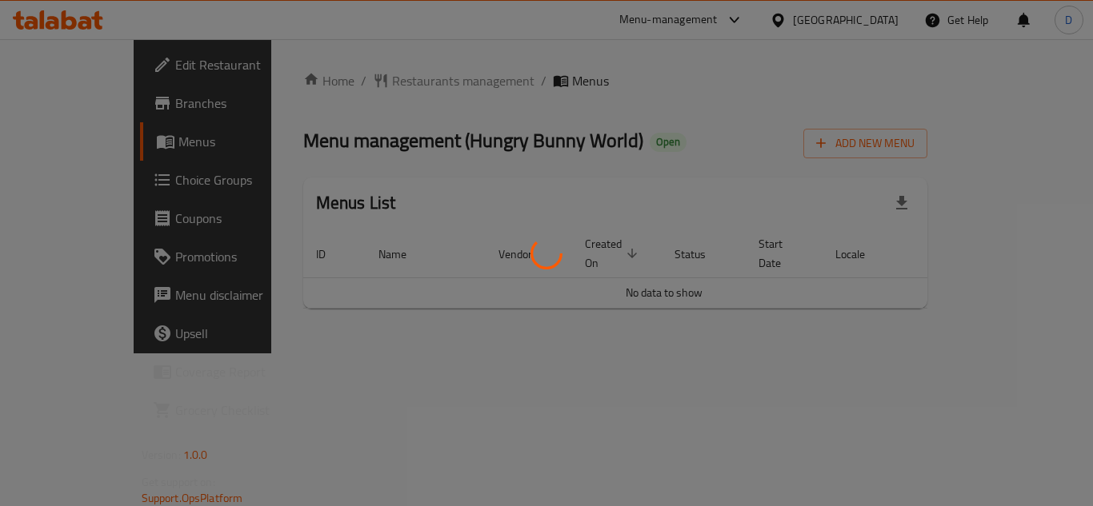
click at [687, 191] on div at bounding box center [546, 253] width 1093 height 506
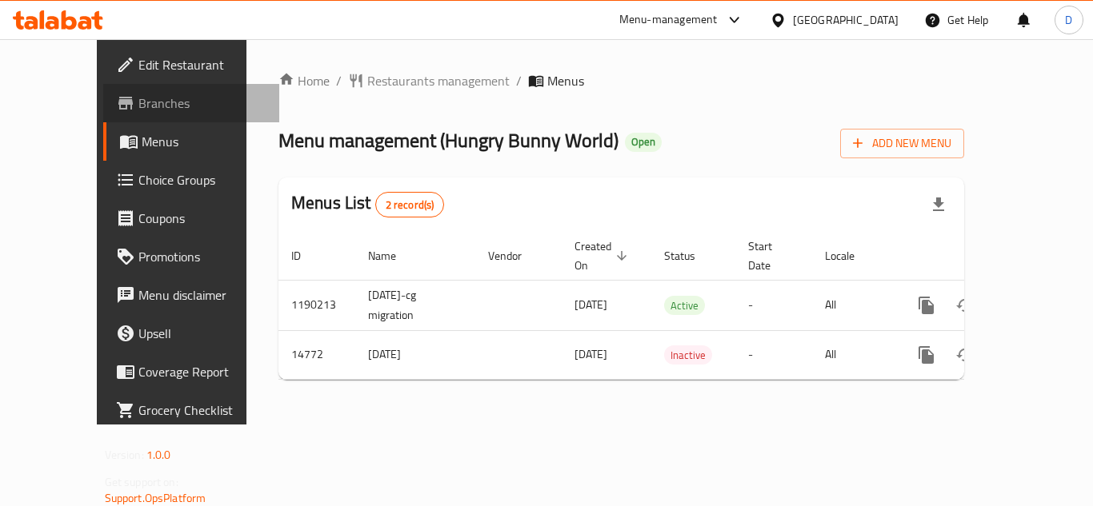
click at [138, 102] on span "Branches" at bounding box center [202, 103] width 128 height 19
